Goal: Information Seeking & Learning: Learn about a topic

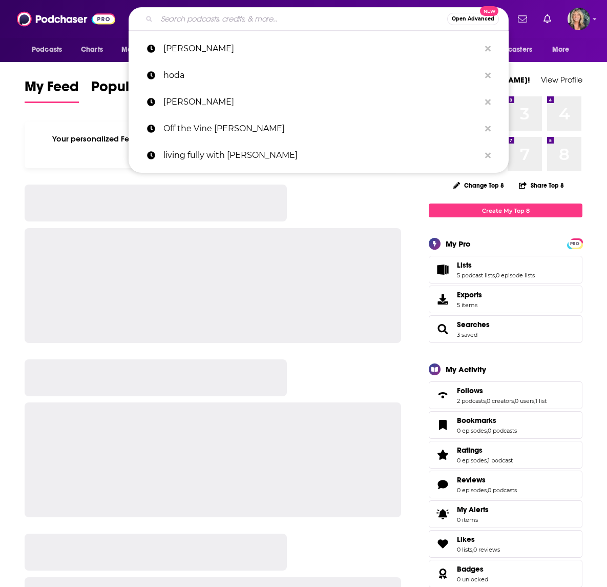
click at [164, 20] on input "Search podcasts, credits, & more..." at bounding box center [302, 19] width 290 height 16
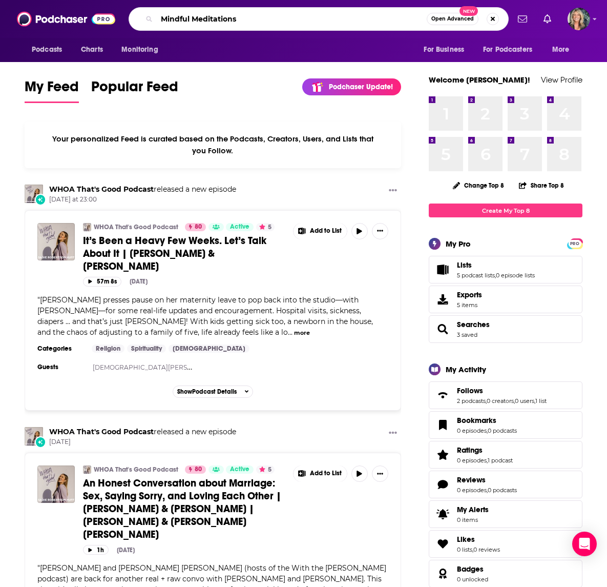
type input "Mindful Meditations"
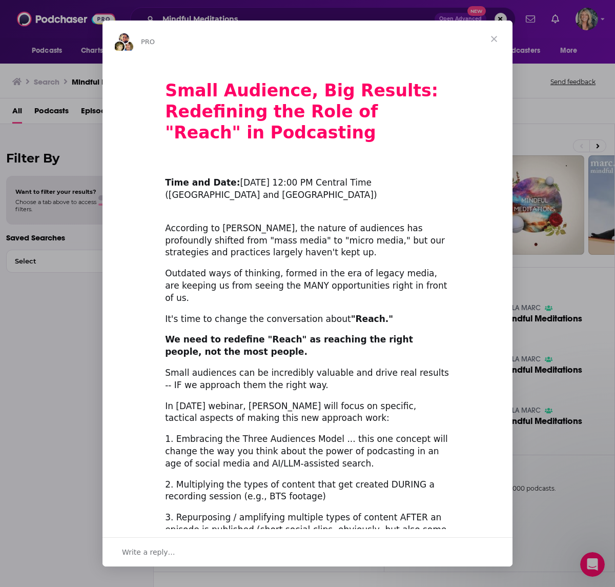
click at [492, 38] on span "Close" at bounding box center [493, 38] width 37 height 37
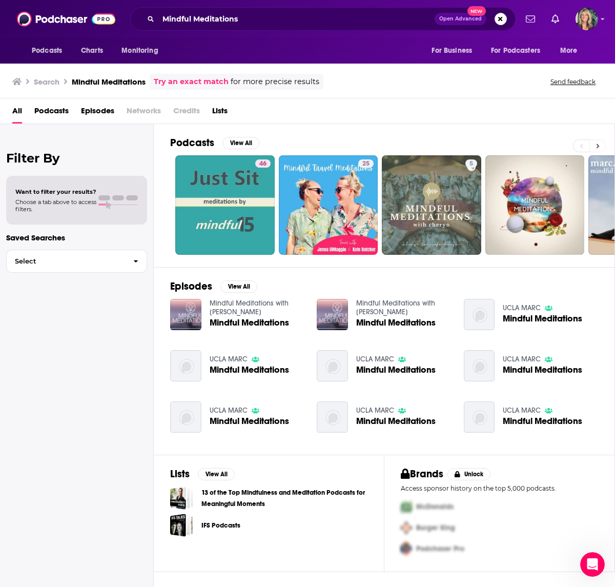
click at [599, 147] on icon at bounding box center [598, 145] width 4 height 7
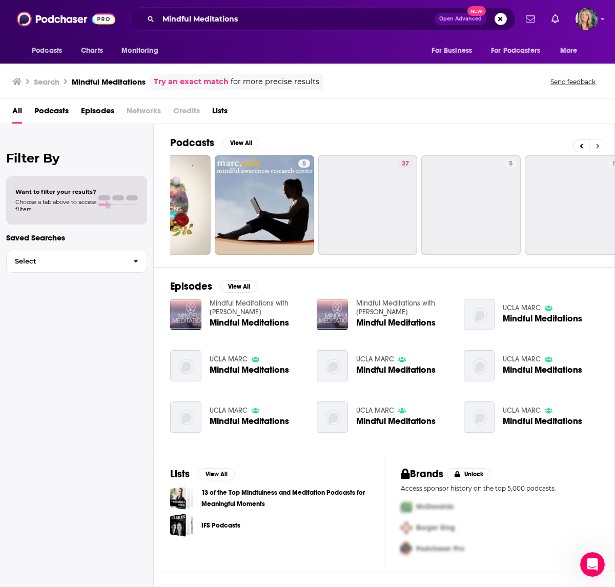
scroll to position [0, 444]
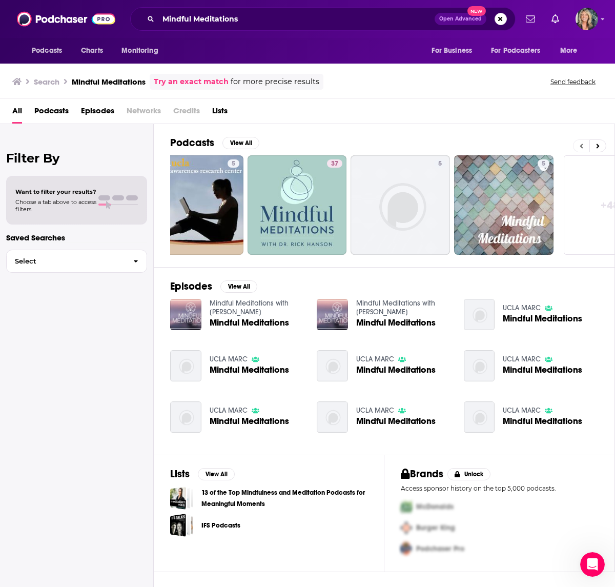
click at [582, 147] on icon at bounding box center [581, 145] width 3 height 5
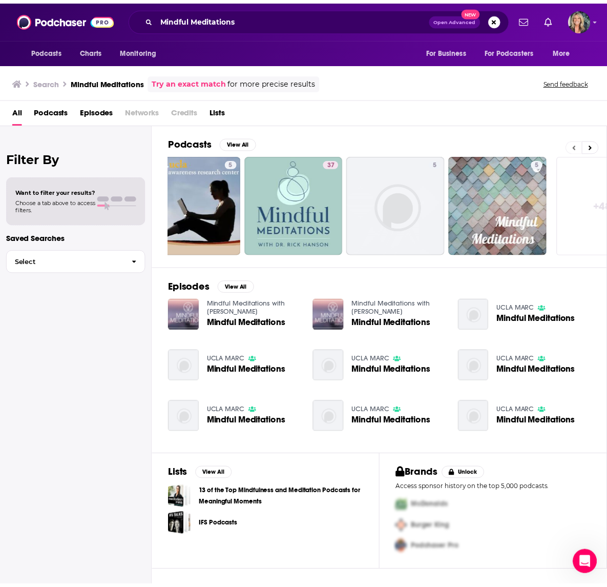
scroll to position [0, 0]
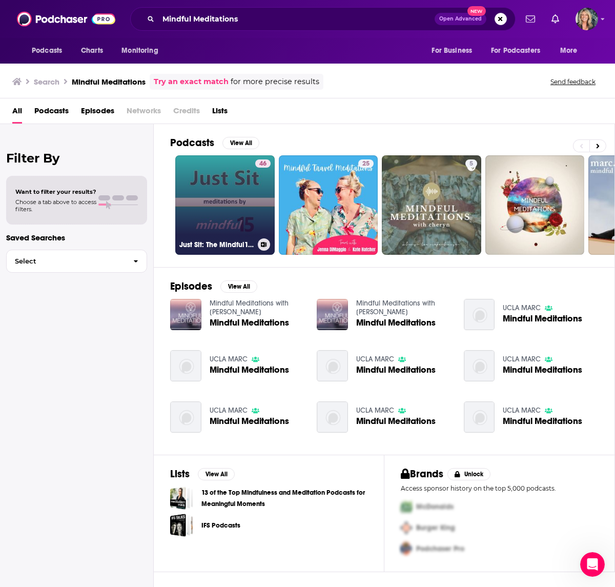
click at [233, 200] on link "46 Just Sit: The Mindful15 Guided Meditations" at bounding box center [224, 204] width 99 height 99
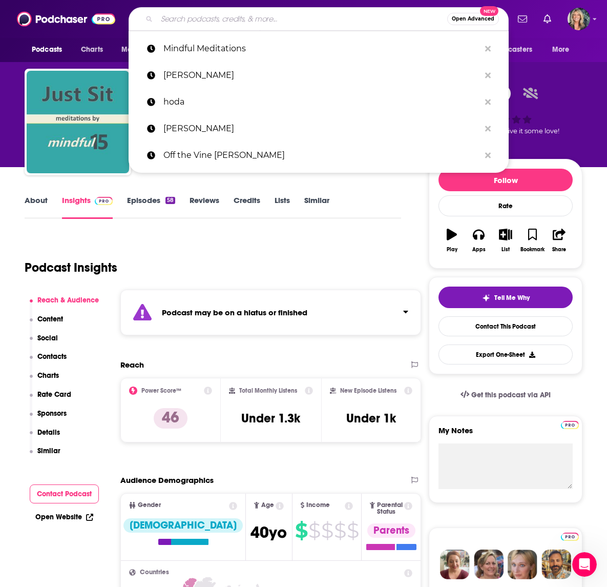
click at [197, 24] on input "Search podcasts, credits, & more..." at bounding box center [302, 19] width 290 height 16
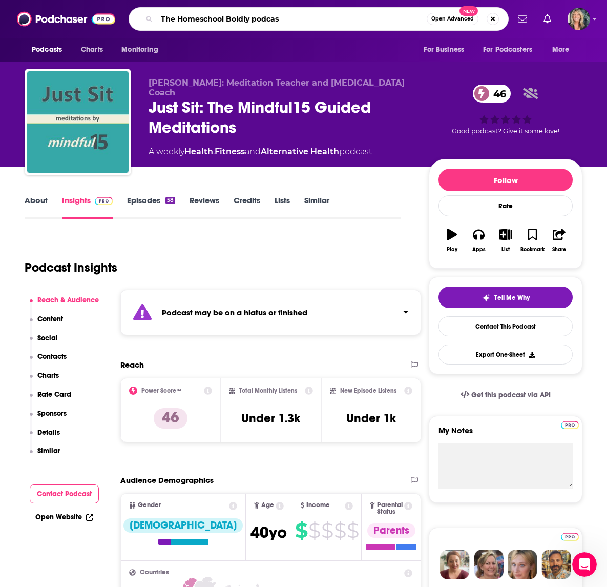
type input "The Homeschool Boldly podcast"
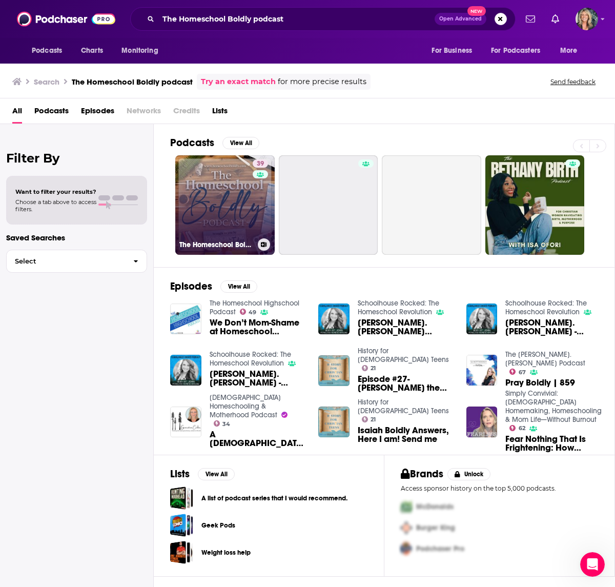
click at [222, 212] on link "39 The Homeschool Boldly Podcast" at bounding box center [224, 204] width 99 height 99
